Goal: Information Seeking & Learning: Check status

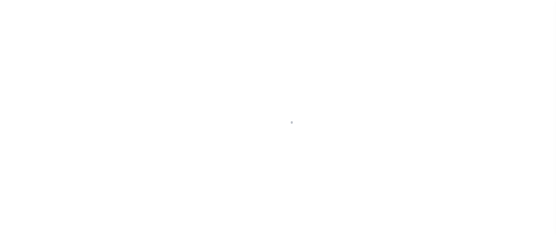
scroll to position [37, 0]
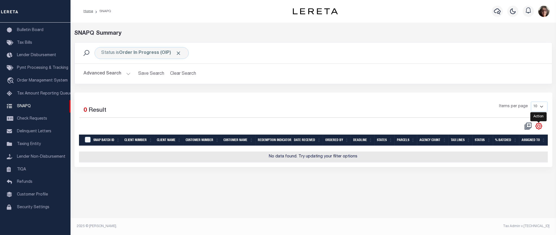
click at [539, 128] on icon "" at bounding box center [538, 125] width 7 height 7
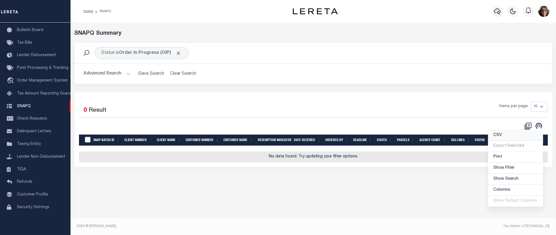
click at [500, 137] on span "CSV" at bounding box center [497, 135] width 8 height 4
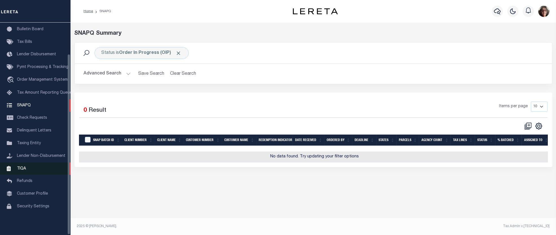
click at [24, 170] on span "TIQA" at bounding box center [21, 168] width 9 height 4
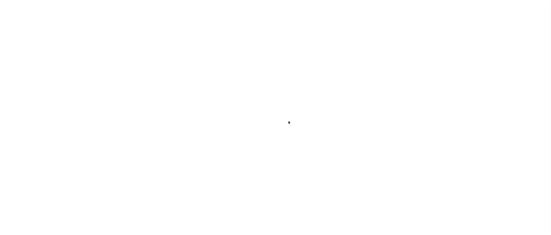
scroll to position [37, 0]
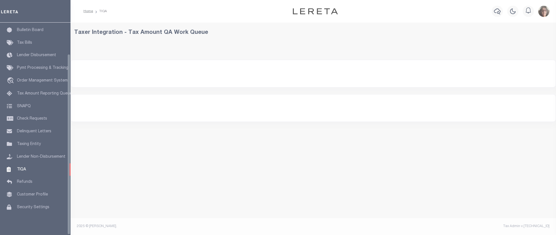
select select "200"
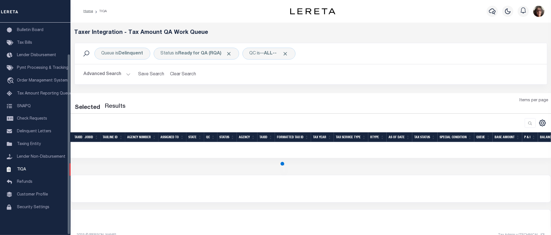
select select "200"
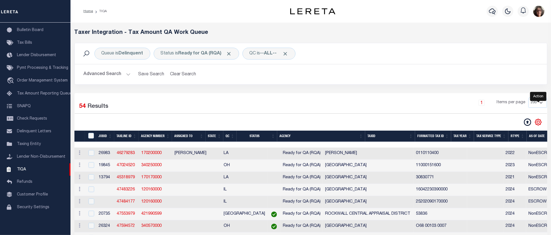
click at [537, 122] on icon "" at bounding box center [538, 122] width 3 height 3
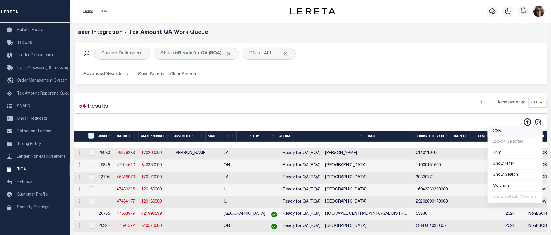
click at [498, 132] on span "CSV" at bounding box center [497, 131] width 8 height 4
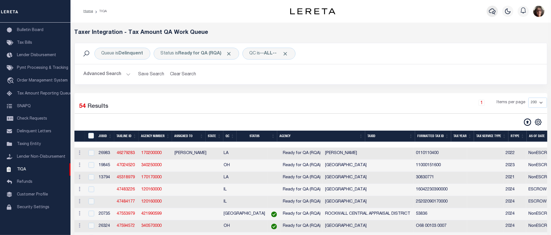
click at [492, 13] on icon "button" at bounding box center [492, 11] width 7 height 7
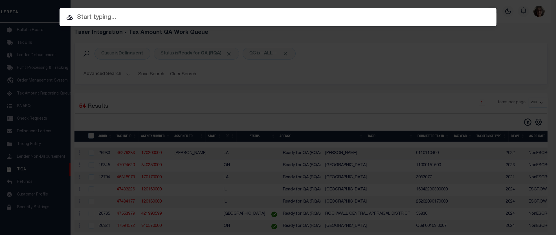
paste input "81931-00001"
type input "81931-00001"
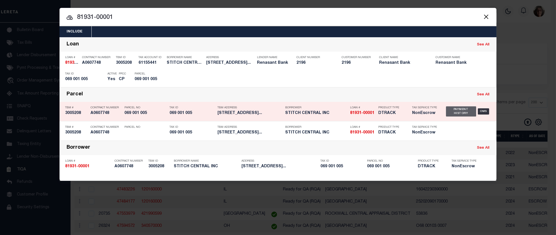
click at [464, 113] on div "Payment History" at bounding box center [461, 111] width 30 height 10
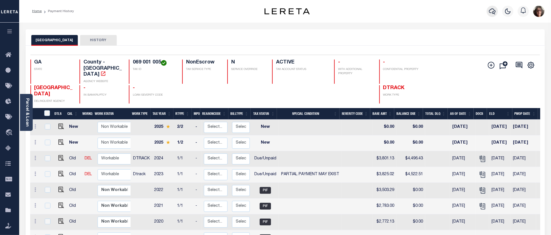
click at [494, 10] on icon "button" at bounding box center [492, 11] width 7 height 7
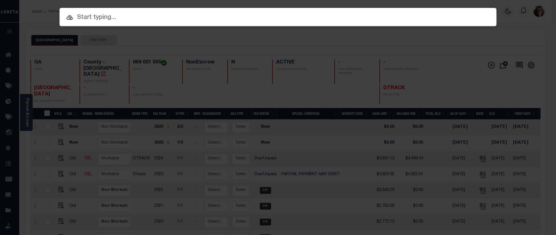
paste input "3602022175-00001"
type input "3602022175-00001"
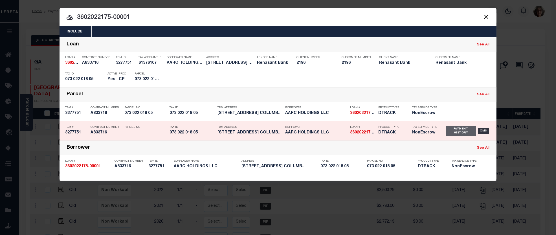
click at [458, 131] on div "Payment History" at bounding box center [461, 131] width 30 height 10
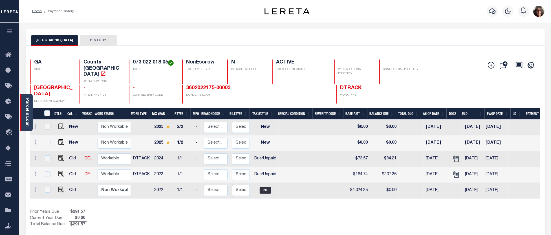
click at [32, 115] on div "Parcel & Loan" at bounding box center [26, 112] width 13 height 37
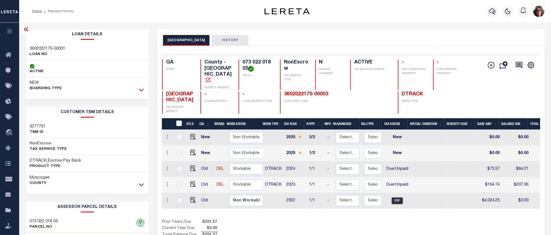
click at [141, 92] on icon at bounding box center [141, 90] width 5 height 6
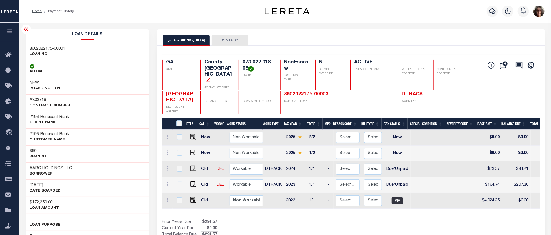
click at [26, 29] on icon at bounding box center [26, 29] width 5 height 4
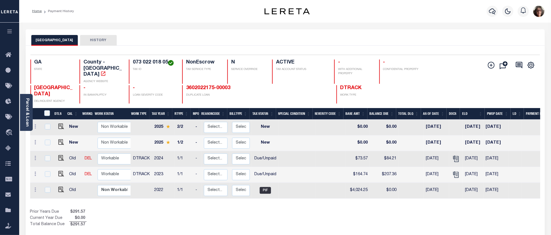
scroll to position [1, 0]
click at [98, 42] on button "HISTORY" at bounding box center [98, 40] width 37 height 11
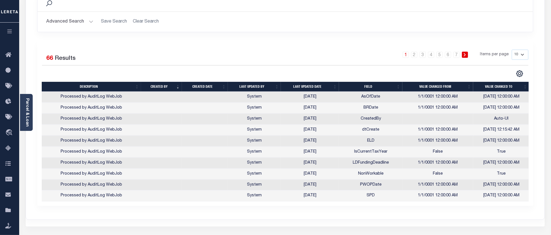
scroll to position [94, 0]
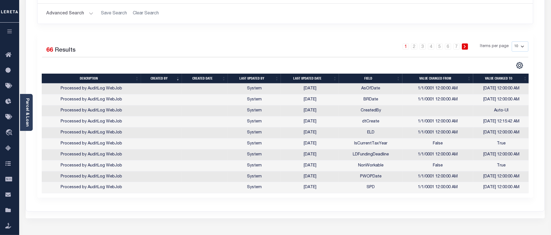
click at [524, 46] on select "10 25 50 100" at bounding box center [520, 46] width 17 height 10
select select "100"
click at [512, 41] on select "10 25 50 100" at bounding box center [520, 46] width 17 height 10
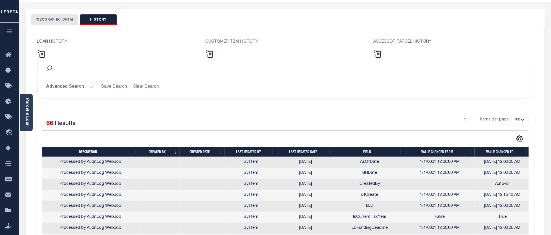
scroll to position [0, 0]
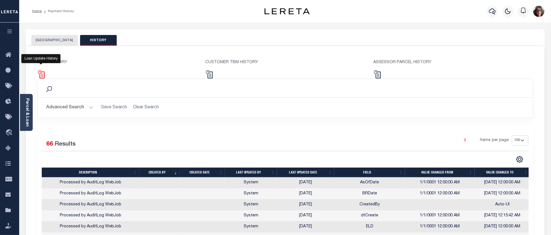
click at [41, 75] on img at bounding box center [41, 74] width 8 height 8
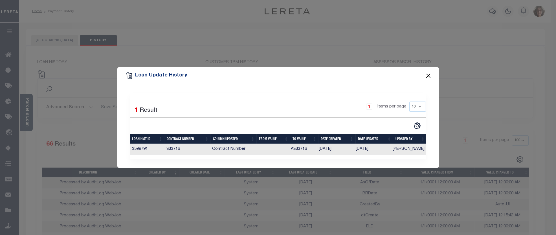
click at [426, 72] on button "Close" at bounding box center [427, 75] width 7 height 7
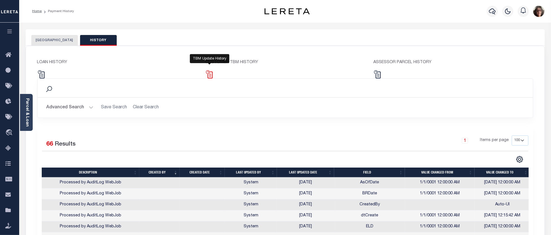
click at [209, 75] on img at bounding box center [209, 74] width 8 height 8
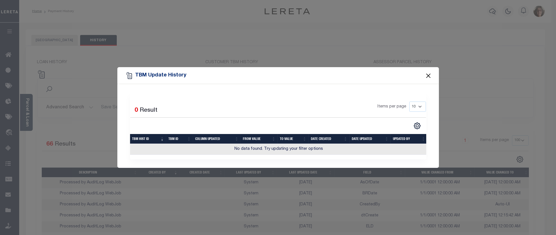
click at [427, 73] on button "Close" at bounding box center [427, 75] width 7 height 7
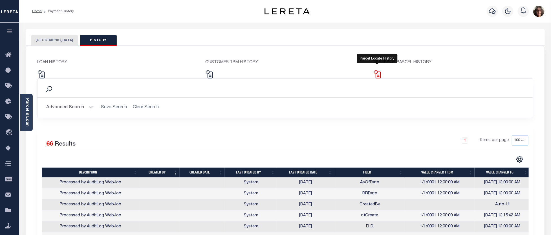
click at [379, 75] on img at bounding box center [377, 74] width 8 height 8
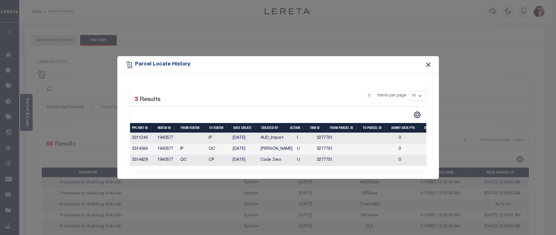
click at [429, 62] on button "Close" at bounding box center [427, 64] width 7 height 7
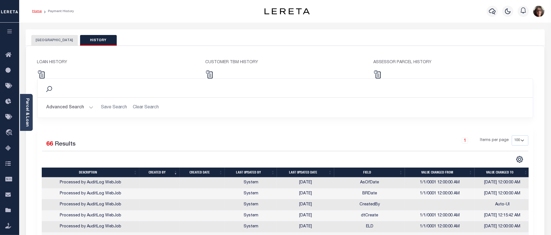
click at [39, 12] on link "Home" at bounding box center [37, 11] width 10 height 3
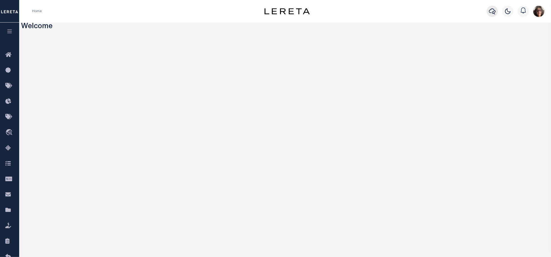
click at [493, 12] on icon "button" at bounding box center [492, 11] width 7 height 6
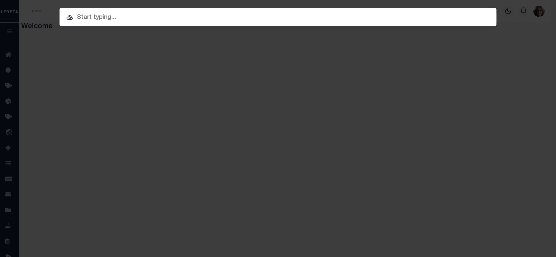
paste input "7318070890-00001"
type input "7318070890-00001"
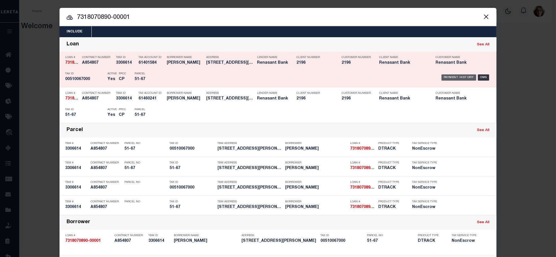
click at [453, 78] on div "Payment History" at bounding box center [458, 77] width 35 height 6
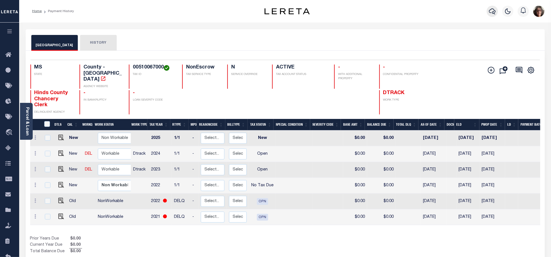
click at [492, 13] on icon "button" at bounding box center [492, 11] width 7 height 6
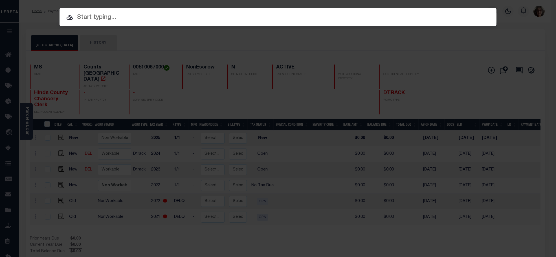
paste input "660006008-1"
type input "660006008-1"
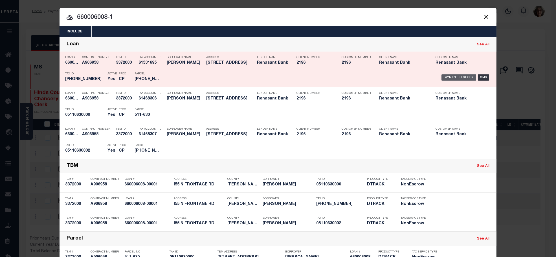
click at [452, 77] on div "Payment History" at bounding box center [458, 77] width 35 height 6
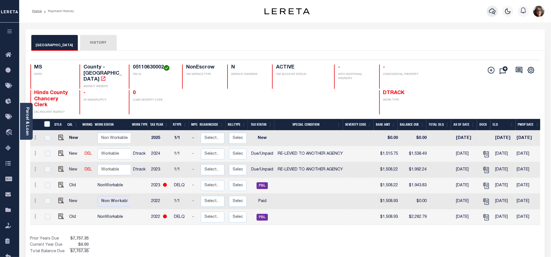
click at [492, 12] on icon "button" at bounding box center [492, 11] width 7 height 7
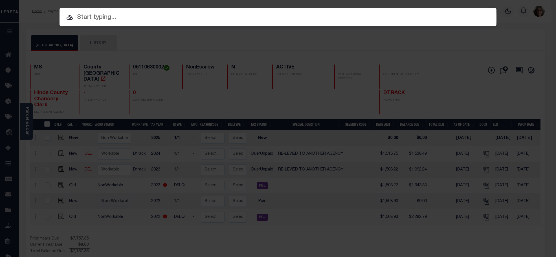
paste input "660006008-1"
type input "660006008-1"
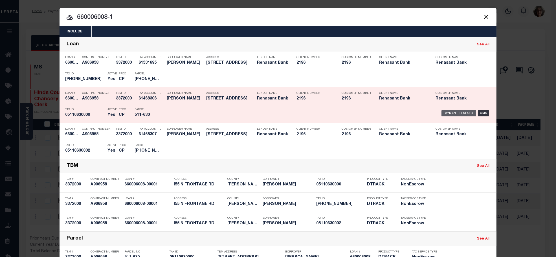
click at [450, 112] on div "Payment History" at bounding box center [458, 113] width 35 height 6
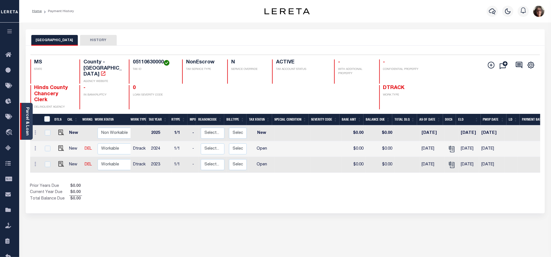
click at [26, 122] on link "Parcel & Loan" at bounding box center [27, 121] width 4 height 28
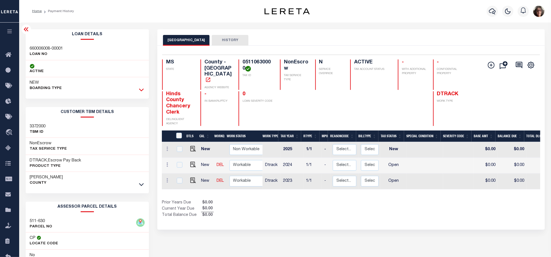
click at [141, 89] on icon at bounding box center [141, 90] width 5 height 6
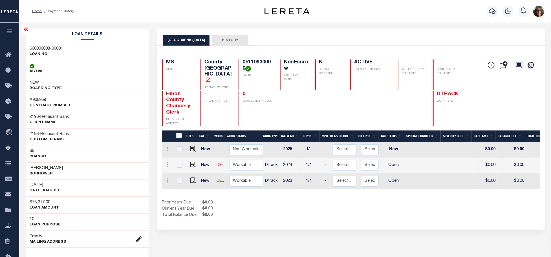
click at [26, 30] on icon at bounding box center [26, 29] width 7 height 7
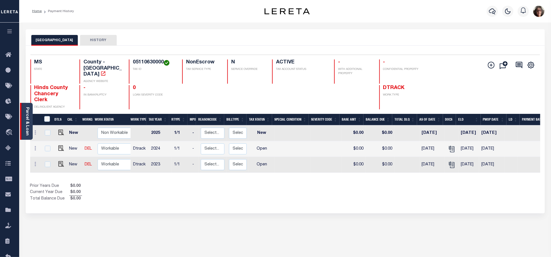
click at [26, 110] on link "Parcel & Loan" at bounding box center [27, 121] width 4 height 28
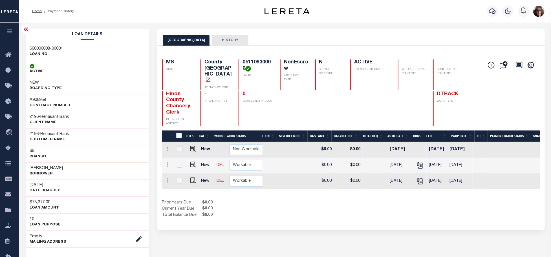
scroll to position [0, 162]
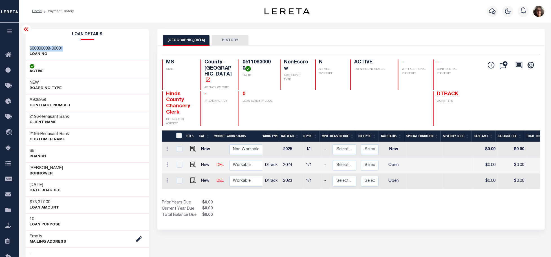
drag, startPoint x: 28, startPoint y: 48, endPoint x: 64, endPoint y: 45, distance: 35.7
click at [64, 45] on div "660006008-00001 LOAN NO" at bounding box center [87, 51] width 123 height 17
copy h3 "660006008-00001"
click at [494, 11] on icon "button" at bounding box center [492, 11] width 7 height 7
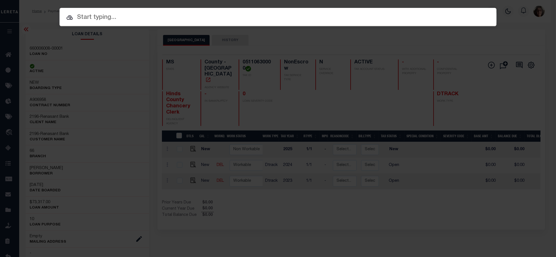
paste input "660006008-00001"
type input "660006008-00001"
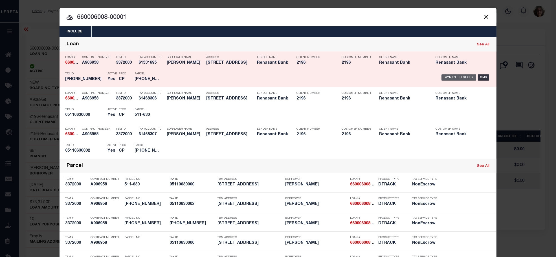
click at [456, 77] on div "Payment History" at bounding box center [458, 77] width 35 height 6
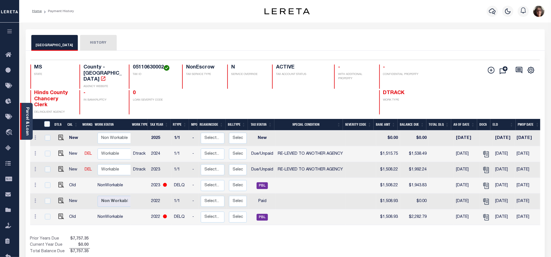
click at [26, 114] on link "Parcel & Loan" at bounding box center [27, 121] width 4 height 28
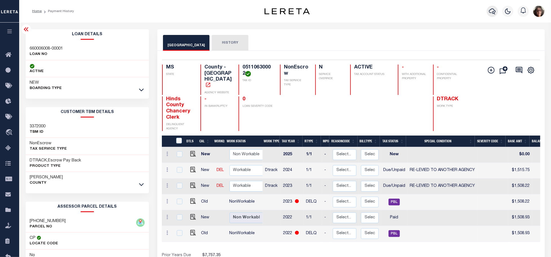
click at [492, 13] on icon "button" at bounding box center [492, 11] width 7 height 7
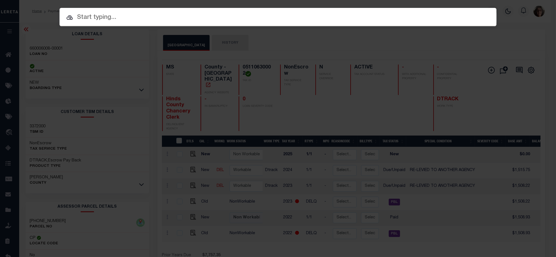
paste input "660006008-00001"
type input "660006008-00001"
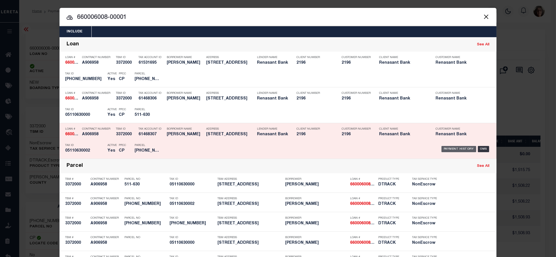
click at [457, 149] on div "Payment History" at bounding box center [458, 149] width 35 height 6
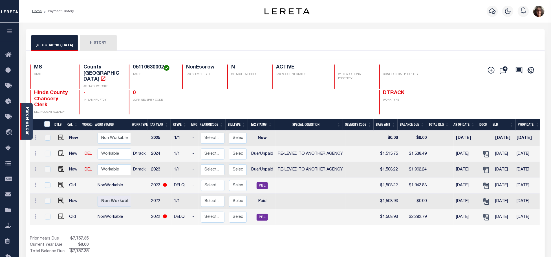
click at [26, 125] on link "Parcel & Loan" at bounding box center [27, 121] width 4 height 28
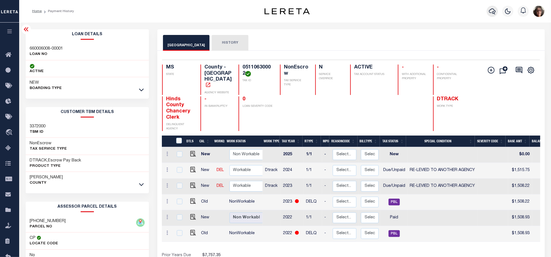
click at [492, 13] on icon "button" at bounding box center [492, 11] width 7 height 6
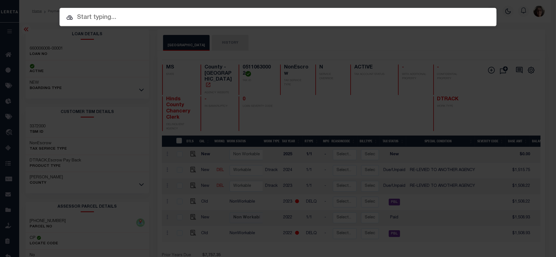
paste input "3602022198-1"
type input "3602022198-1"
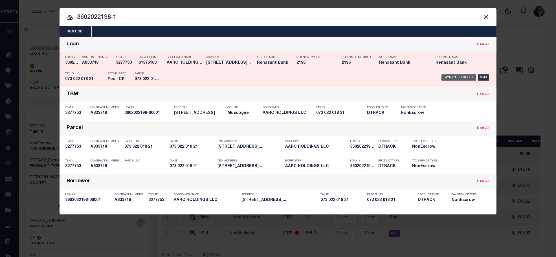
click at [458, 78] on div "Payment History" at bounding box center [458, 77] width 35 height 6
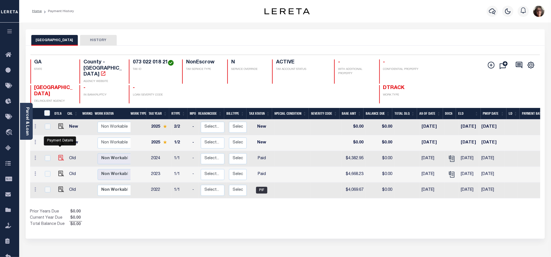
click at [59, 155] on img "" at bounding box center [61, 158] width 6 height 6
checkbox input "true"
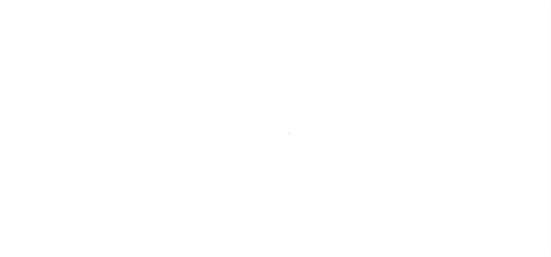
checkbox input "false"
type textarea "When DELQ possible tax sale however no indication of a tax sale via website as …"
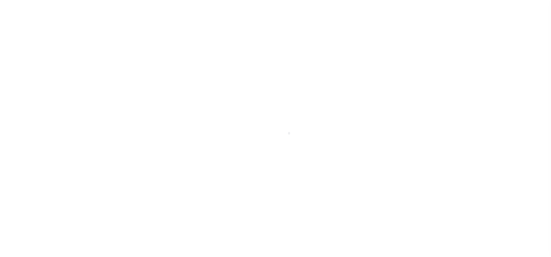
type input "[DATE]"
select select "PYD"
type input "$4,382.95"
type input "$10.76"
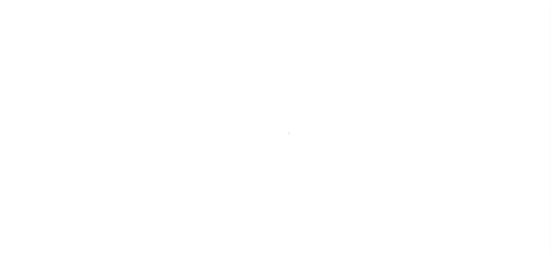
type input "$0"
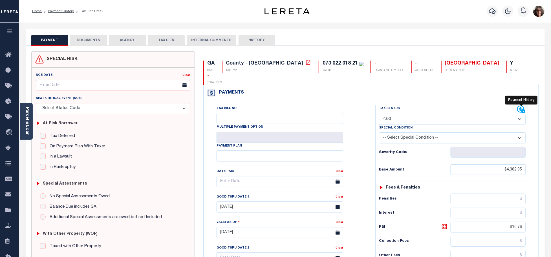
click at [520, 105] on icon at bounding box center [521, 109] width 8 height 8
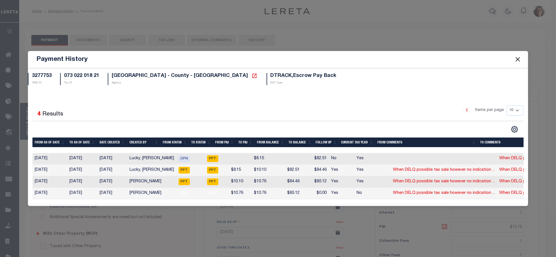
click at [518, 58] on button "Close" at bounding box center [517, 59] width 7 height 7
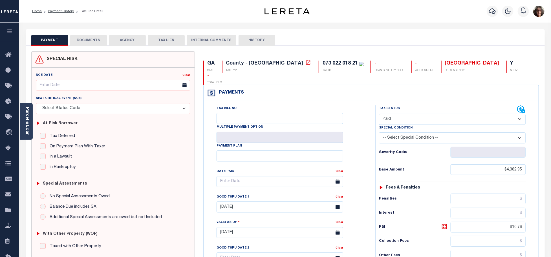
click at [92, 41] on button "DOCUMENTS" at bounding box center [88, 40] width 37 height 11
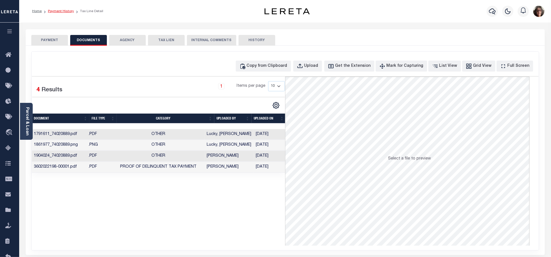
click at [56, 12] on link "Payment History" at bounding box center [61, 11] width 26 height 3
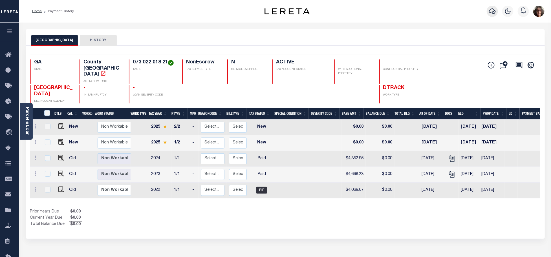
click at [493, 11] on icon "button" at bounding box center [492, 11] width 7 height 7
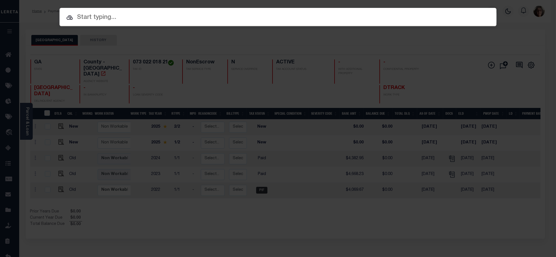
paste input " CAS-48106"
type input " CAS-48106"
drag, startPoint x: 132, startPoint y: 18, endPoint x: 40, endPoint y: 16, distance: 92.8
click at [40, 16] on div "Include Loans TBM Customers Borrowers Payments (Lender Non-Disb) Payments (Lend…" at bounding box center [278, 128] width 556 height 257
click at [78, 17] on input "text" at bounding box center [277, 18] width 437 height 10
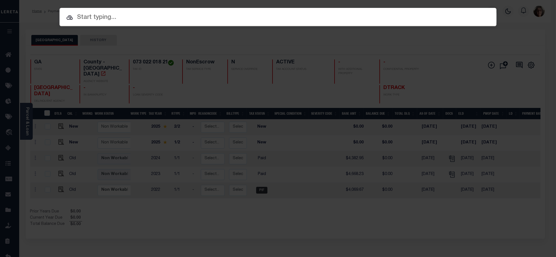
paste input "7318070890-1"
type input "7318070890-1"
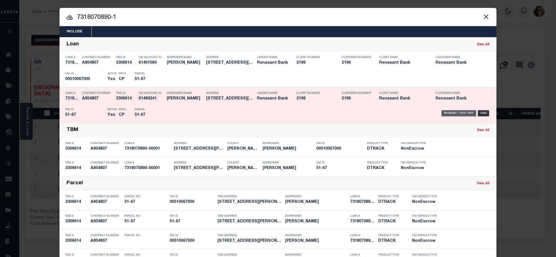
click at [456, 113] on div "Payment History" at bounding box center [458, 113] width 35 height 6
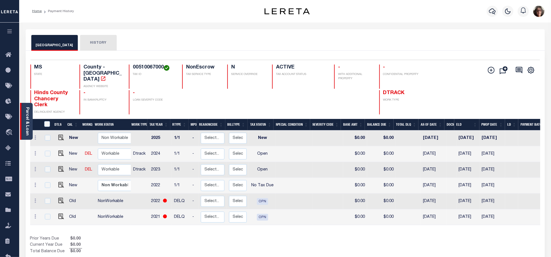
click at [26, 130] on link "Parcel & Loan" at bounding box center [27, 121] width 4 height 28
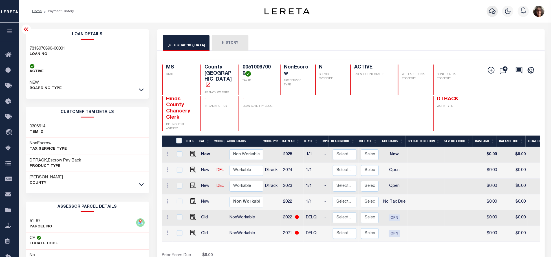
click at [493, 11] on icon "button" at bounding box center [492, 11] width 7 height 7
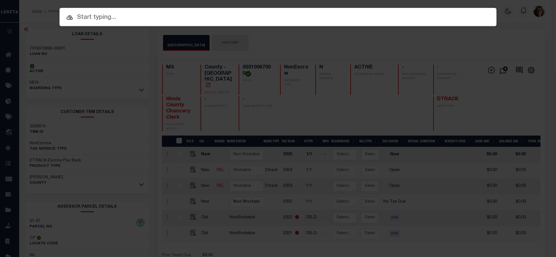
paste input " CAS-48310"
type input " CAS-48310"
drag, startPoint x: 126, startPoint y: 16, endPoint x: 35, endPoint y: 17, distance: 91.1
click at [35, 17] on div "Include Loans TBM Customers Borrowers Payments (Lender Non-Disb) Payments (Lend…" at bounding box center [278, 128] width 556 height 257
paste input "3602022175-1"
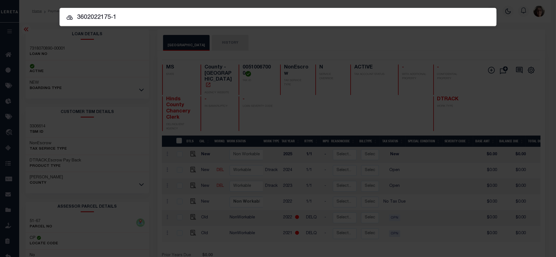
type input "3602022175-1"
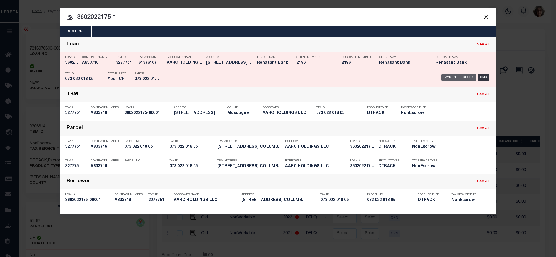
click at [449, 78] on div "Payment History" at bounding box center [458, 77] width 35 height 6
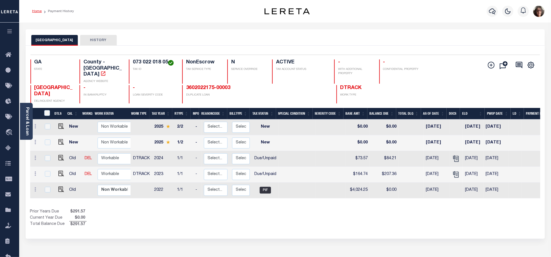
click at [35, 11] on link "Home" at bounding box center [37, 11] width 10 height 3
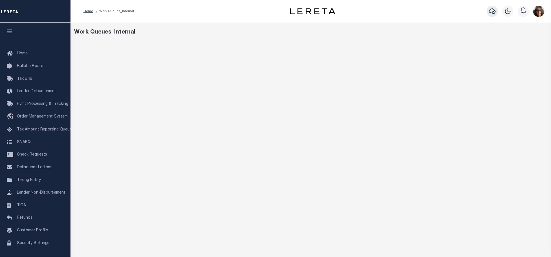
click at [493, 12] on icon "button" at bounding box center [492, 11] width 7 height 6
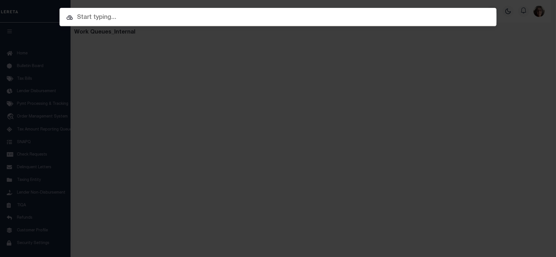
paste input "202133216"
type input "202133216"
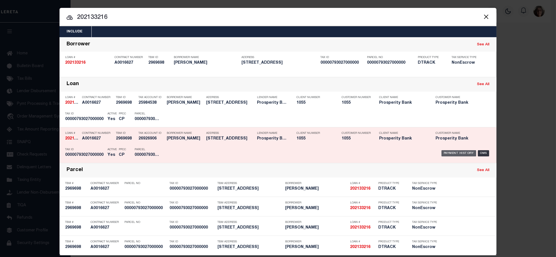
click at [457, 153] on div "Payment History" at bounding box center [458, 153] width 35 height 6
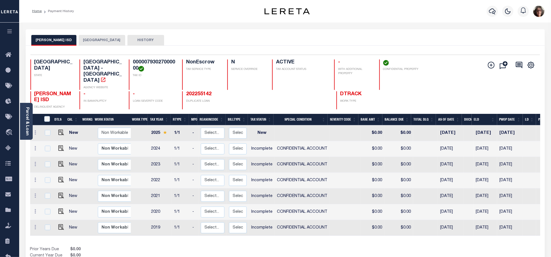
click at [86, 39] on button "[GEOGRAPHIC_DATA]" at bounding box center [102, 40] width 47 height 11
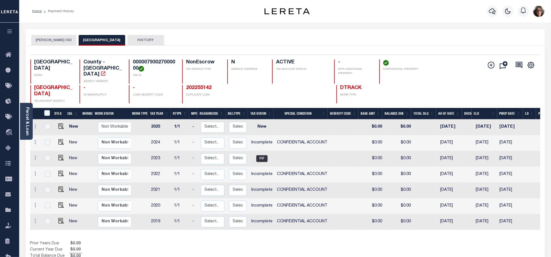
click at [49, 39] on button "[PERSON_NAME] ISD" at bounding box center [53, 40] width 45 height 11
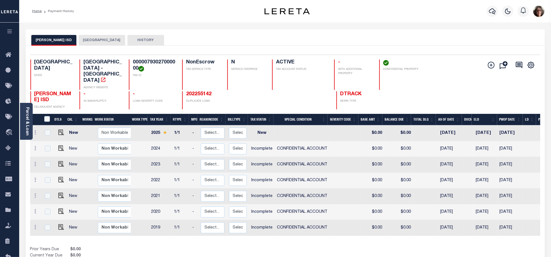
click at [80, 39] on button "DALLAS COUNTY" at bounding box center [102, 40] width 47 height 11
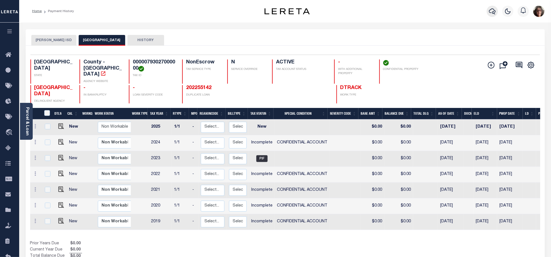
click at [494, 11] on icon "button" at bounding box center [492, 11] width 7 height 7
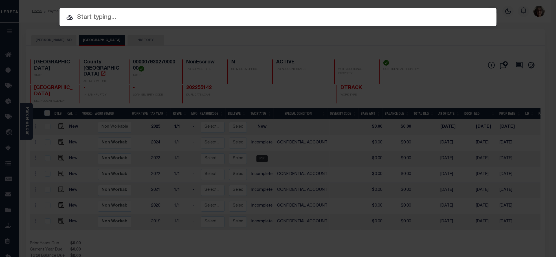
paste input "95027"
type input "95027"
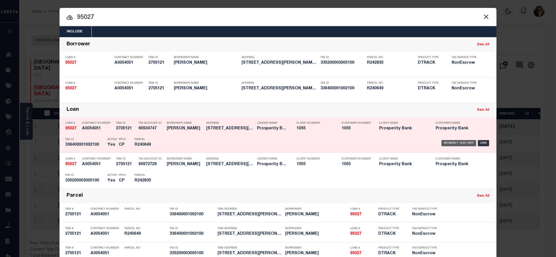
click at [447, 144] on div "Payment History" at bounding box center [458, 143] width 35 height 6
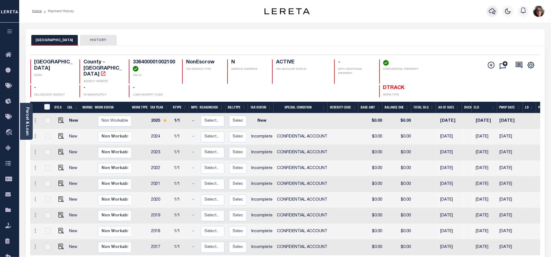
click at [491, 11] on icon "button" at bounding box center [492, 11] width 7 height 7
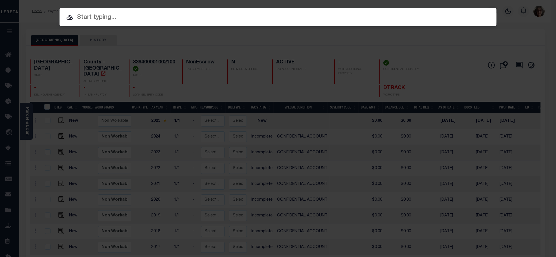
paste input "1300021918"
type input "1300021918"
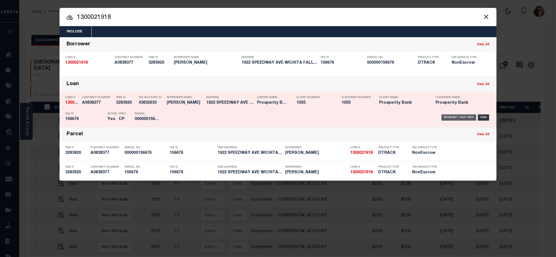
click at [450, 116] on div "Payment History" at bounding box center [458, 117] width 35 height 6
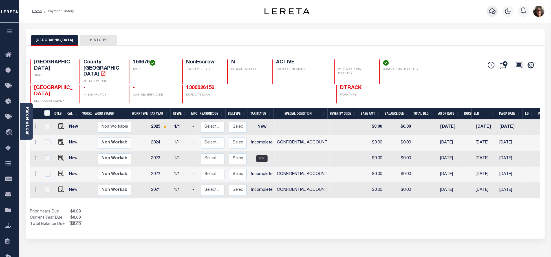
click at [492, 12] on icon "button" at bounding box center [492, 11] width 7 height 7
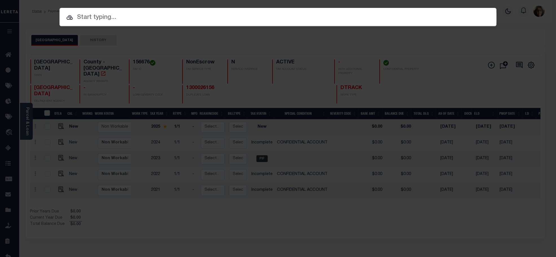
paste input "1144397-00004"
type input "1144397-00004"
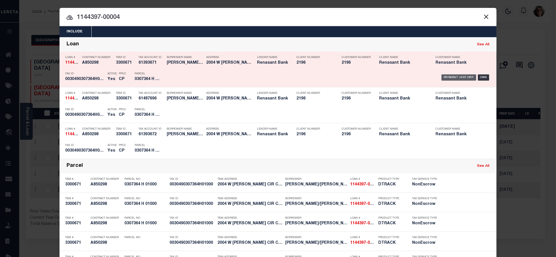
click at [452, 77] on div "Payment History" at bounding box center [458, 77] width 35 height 6
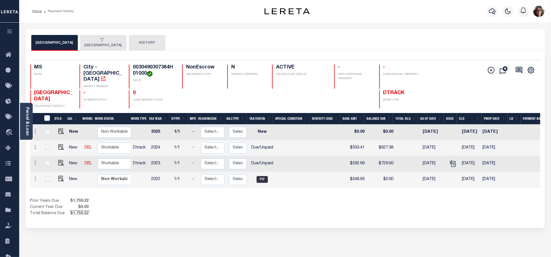
click at [85, 43] on div "button" at bounding box center [102, 40] width 35 height 5
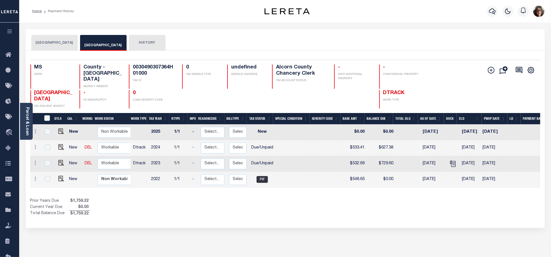
click at [54, 41] on button "[GEOGRAPHIC_DATA]" at bounding box center [54, 43] width 47 height 16
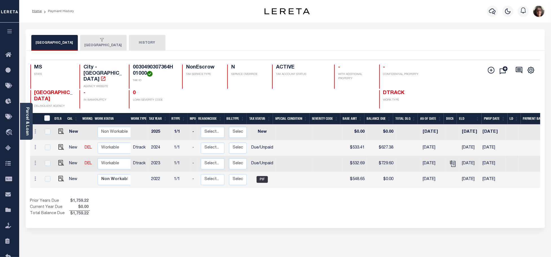
click at [100, 41] on icon "button" at bounding box center [102, 40] width 4 height 4
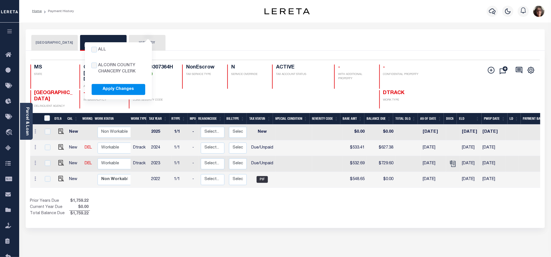
click at [192, 39] on div "[GEOGRAPHIC_DATA] All Alcorn County Chancery Clerk Apply Changes ALCORN COUNTY …" at bounding box center [285, 43] width 508 height 16
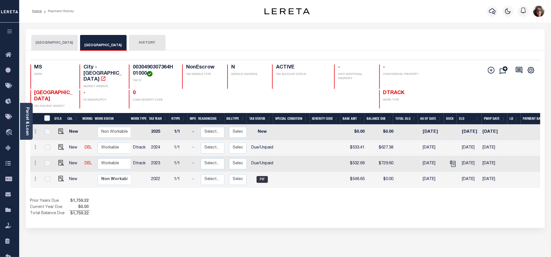
click at [86, 46] on button "All Alcorn County Chancery Clerk Apply Changes [GEOGRAPHIC_DATA]" at bounding box center [103, 43] width 47 height 16
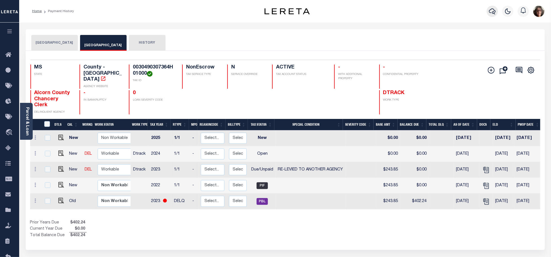
click at [493, 12] on icon "button" at bounding box center [492, 11] width 7 height 6
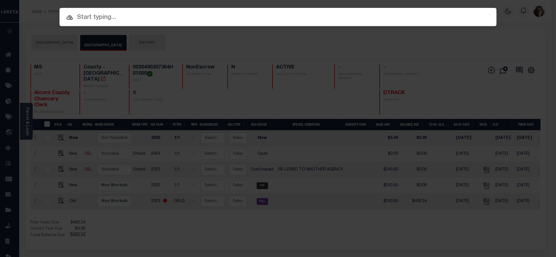
paste input "1150515-00001"
type input "1150515-00001"
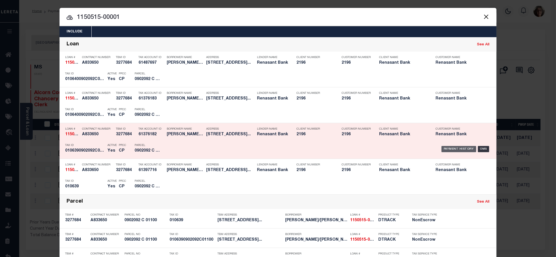
click at [456, 149] on div "Payment History" at bounding box center [458, 149] width 35 height 6
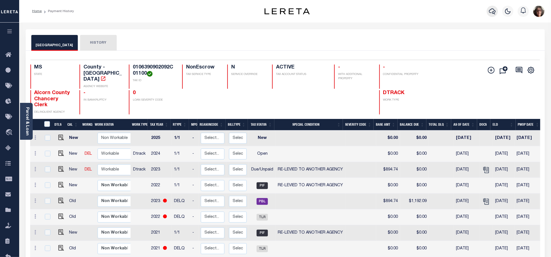
click at [492, 12] on icon "button" at bounding box center [492, 11] width 7 height 7
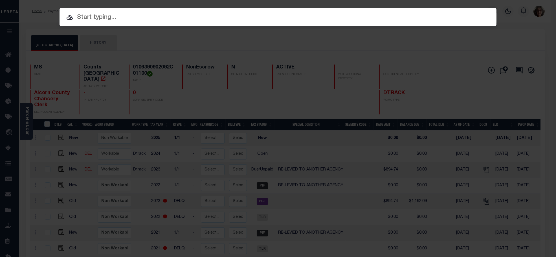
paste input "3511201482303"
type input "3511201482303"
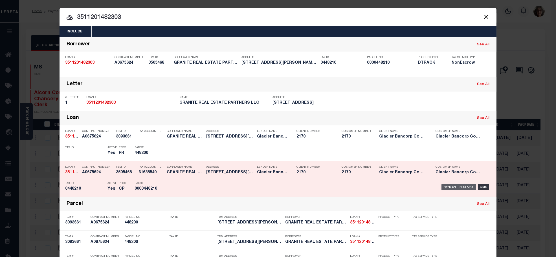
click at [450, 186] on div "Payment History" at bounding box center [458, 187] width 35 height 6
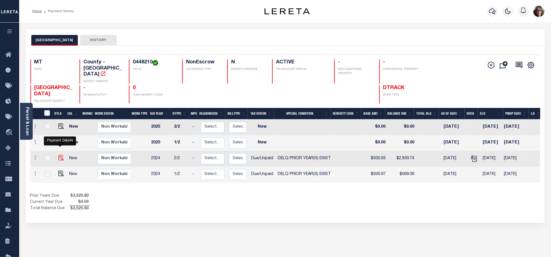
click at [59, 155] on img "" at bounding box center [61, 158] width 6 height 6
checkbox input "true"
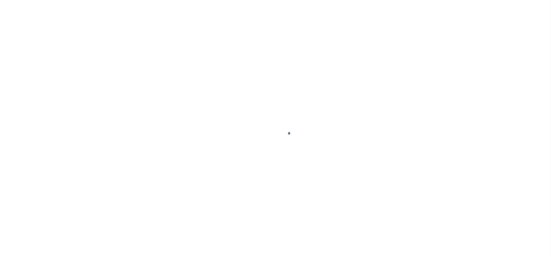
select select "DUE"
select select "18"
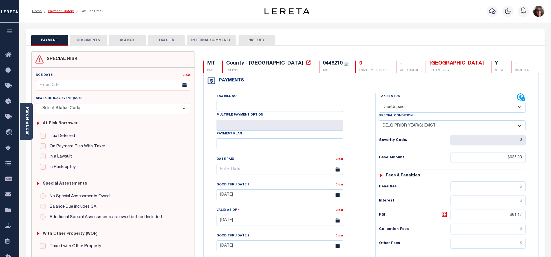
click at [61, 10] on link "Payment History" at bounding box center [61, 11] width 26 height 3
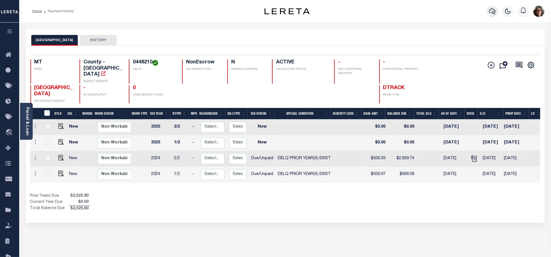
click at [491, 12] on icon "button" at bounding box center [492, 11] width 7 height 7
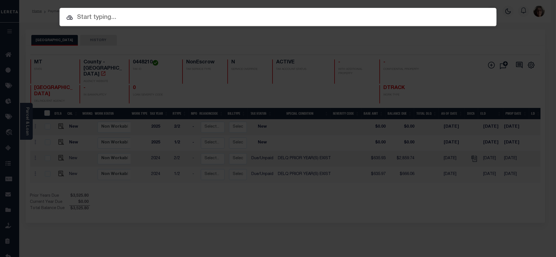
paste input "900003034"
type input "900003034"
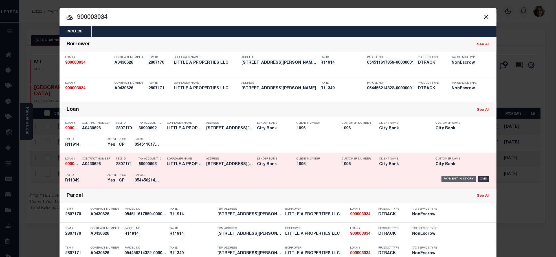
click at [456, 179] on div "Payment History" at bounding box center [458, 179] width 35 height 6
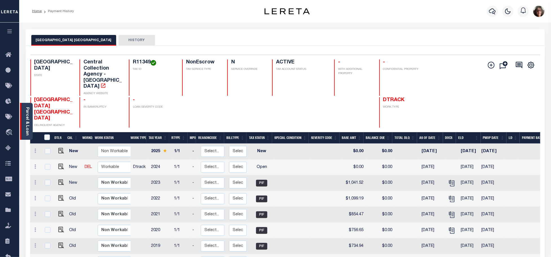
click at [27, 130] on link "Parcel & Loan" at bounding box center [27, 121] width 4 height 28
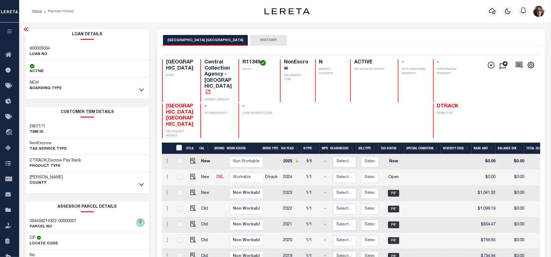
click at [142, 90] on icon at bounding box center [141, 90] width 5 height 3
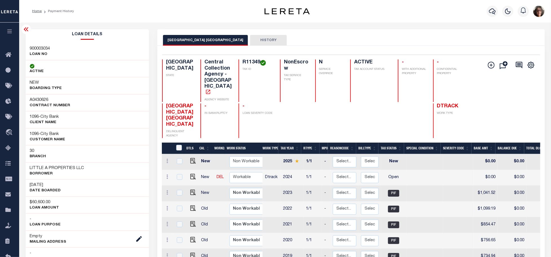
click at [142, 90] on div "NEW BOARDING TYPE" at bounding box center [87, 85] width 123 height 17
